Goal: Information Seeking & Learning: Find specific fact

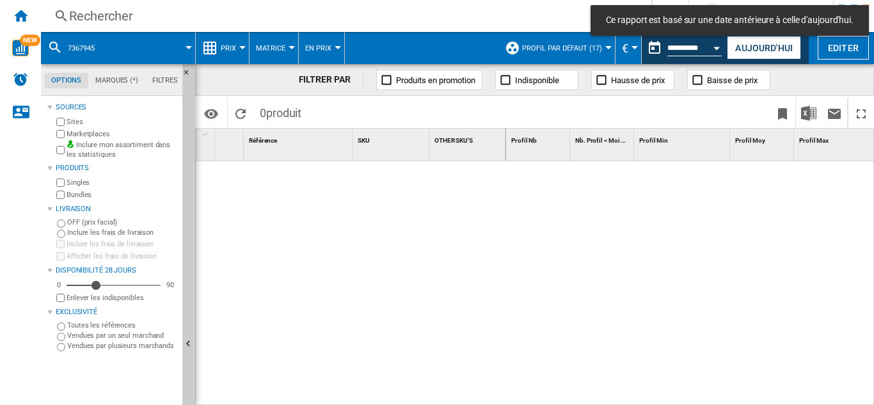
click at [84, 9] on div "Rechercher" at bounding box center [343, 16] width 549 height 18
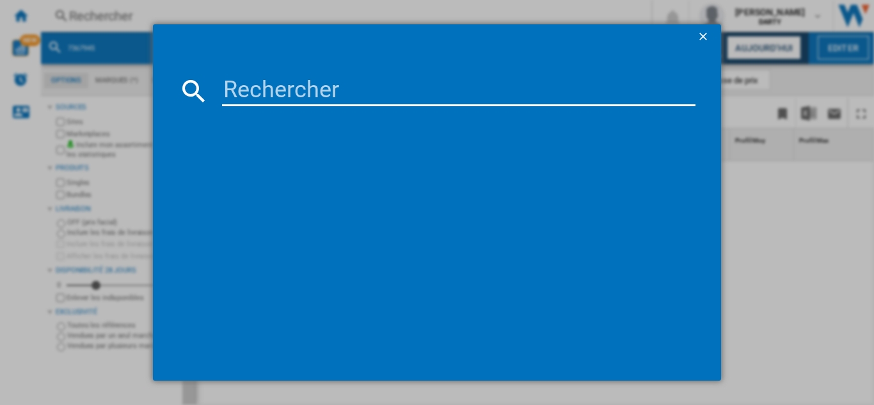
paste input "7814976"
type input "7814976"
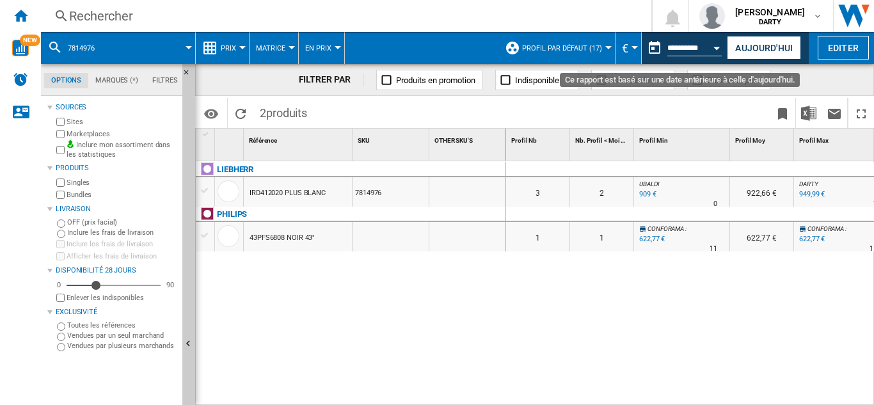
click at [715, 47] on div "Open calendar" at bounding box center [717, 48] width 6 height 3
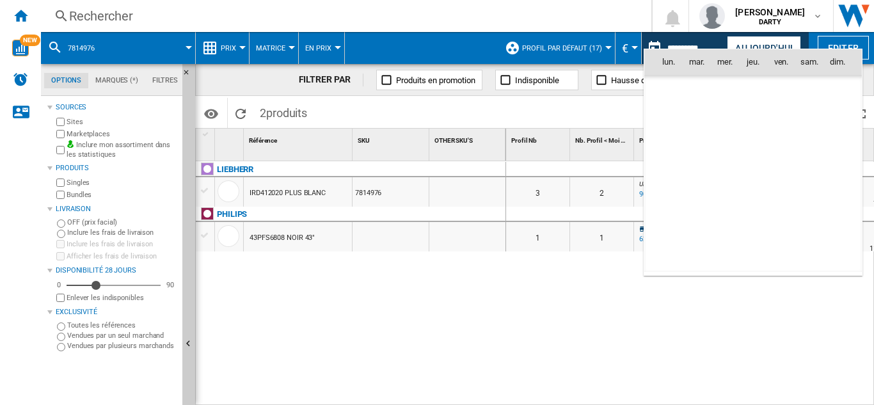
scroll to position [6104, 0]
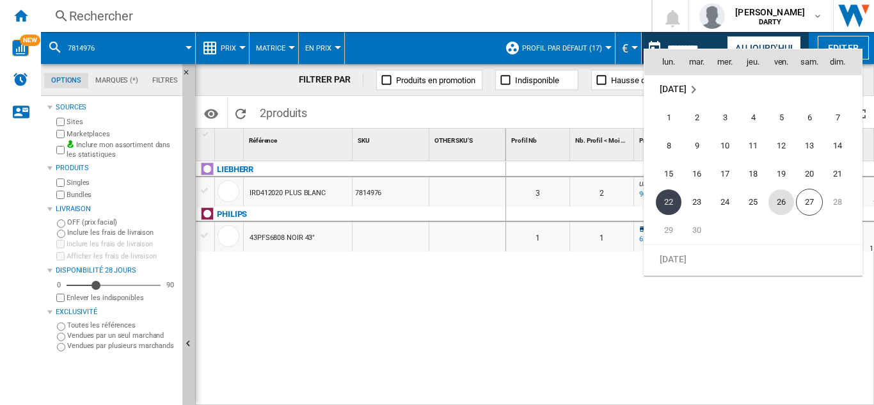
click at [782, 204] on span "26" at bounding box center [781, 202] width 26 height 26
type input "**********"
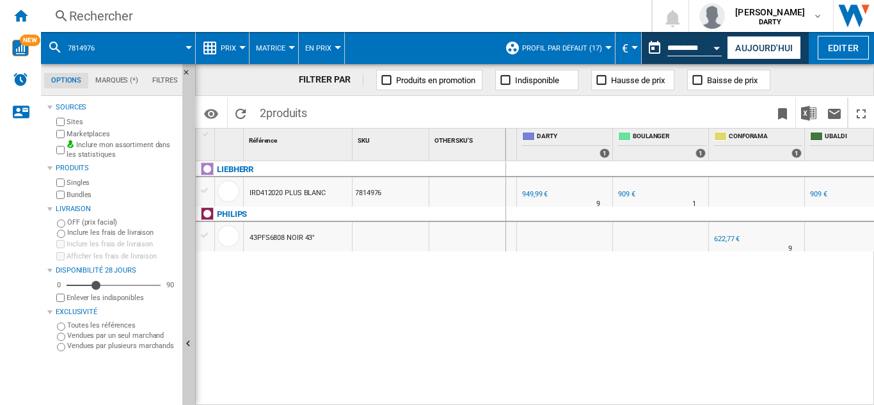
scroll to position [0, 783]
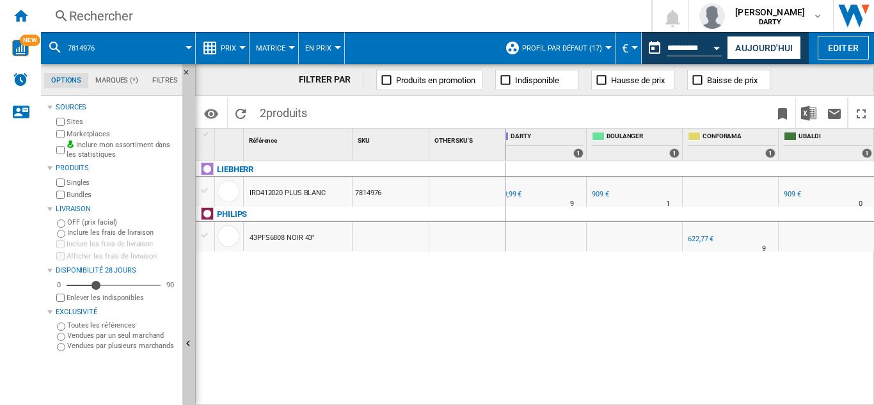
click at [115, 13] on div "Rechercher" at bounding box center [343, 16] width 549 height 18
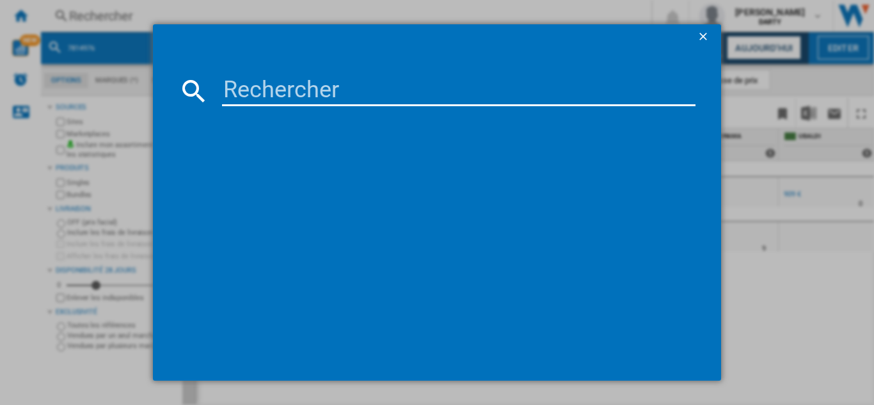
type input "7719868"
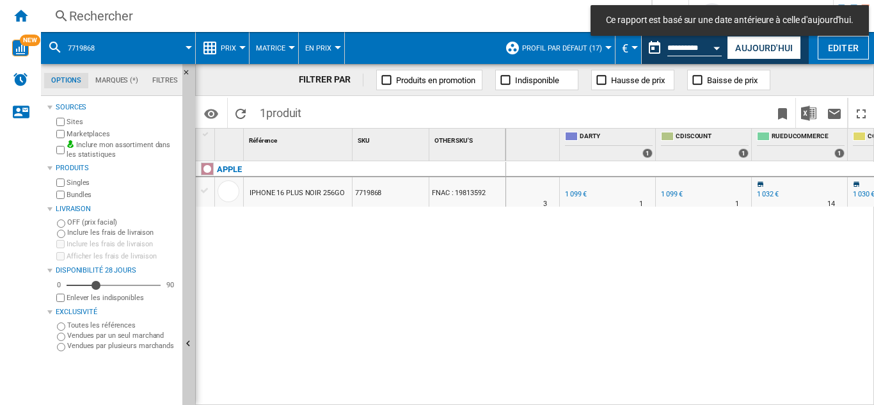
scroll to position [0, 810]
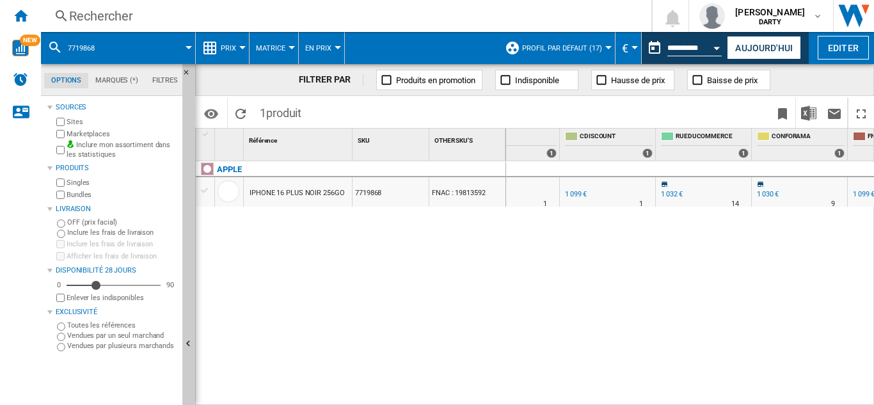
click at [83, 19] on div "Rechercher" at bounding box center [343, 16] width 549 height 18
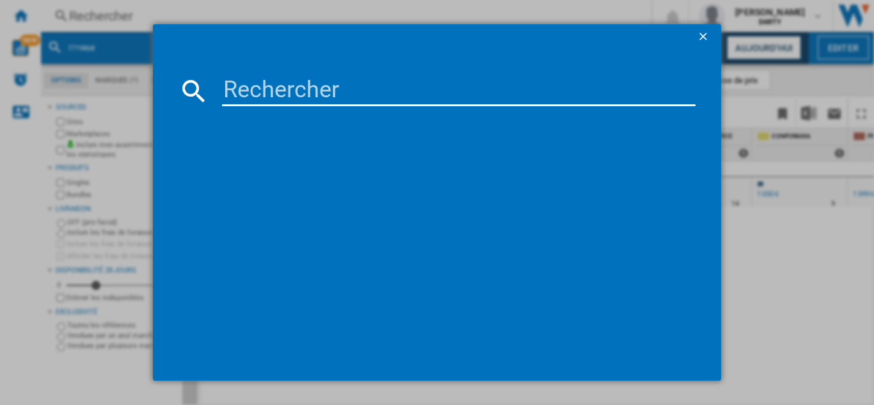
type input "7666012"
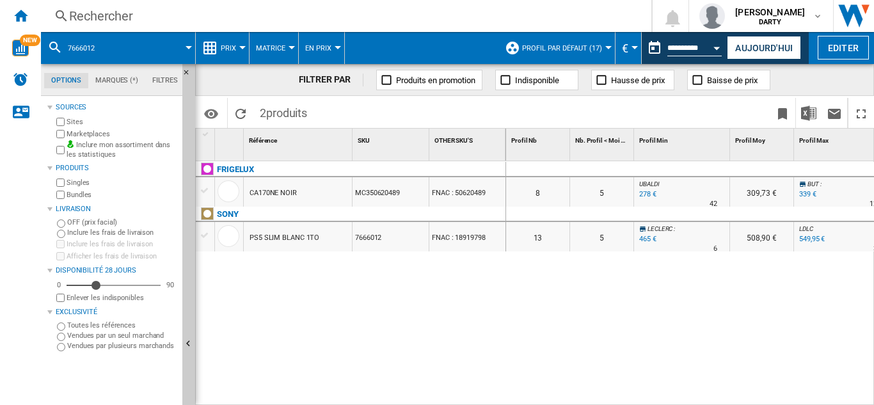
click at [115, 15] on div "Rechercher" at bounding box center [343, 16] width 549 height 18
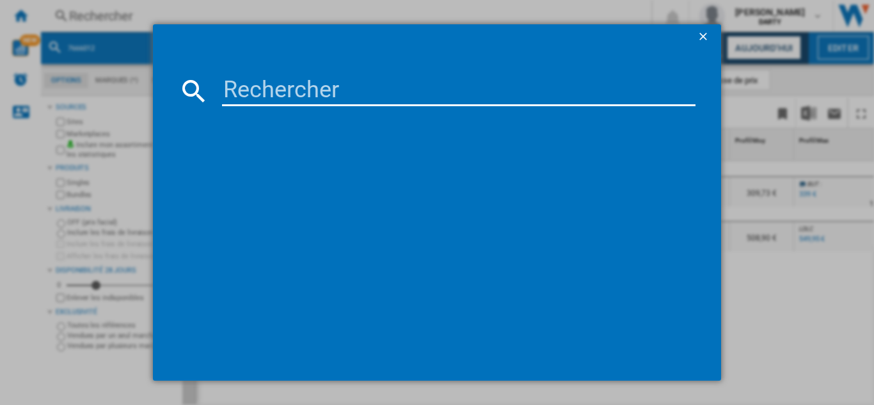
type input "7666012"
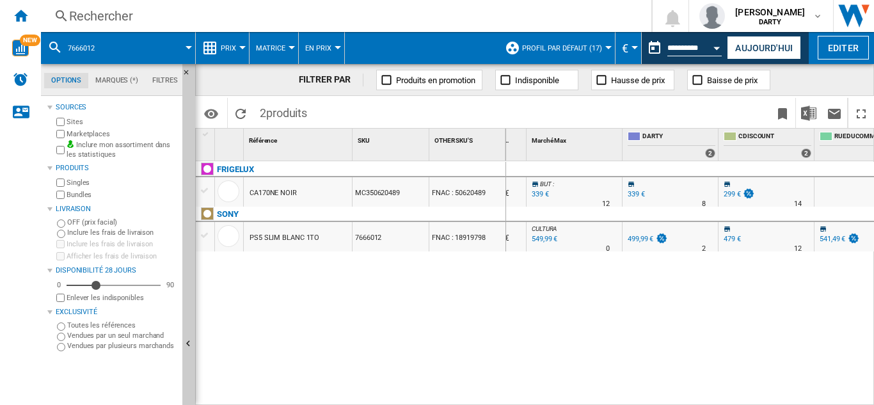
scroll to position [0, 678]
